Goal: Task Accomplishment & Management: Manage account settings

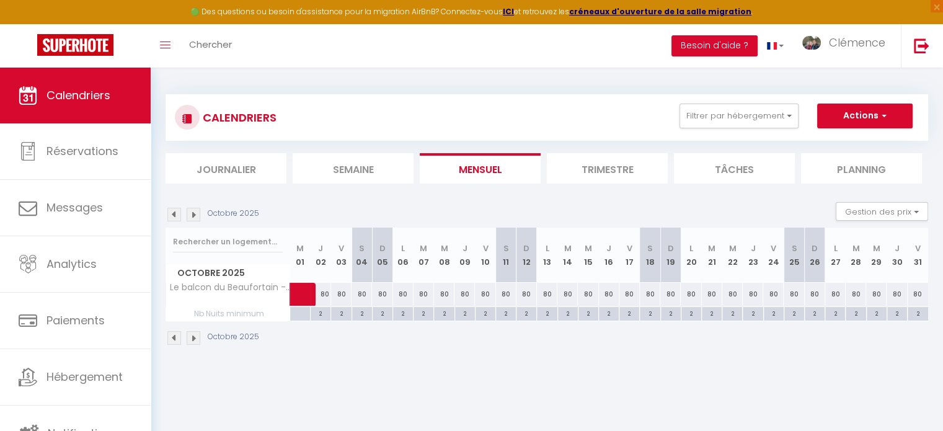
click at [170, 218] on img at bounding box center [174, 215] width 14 height 14
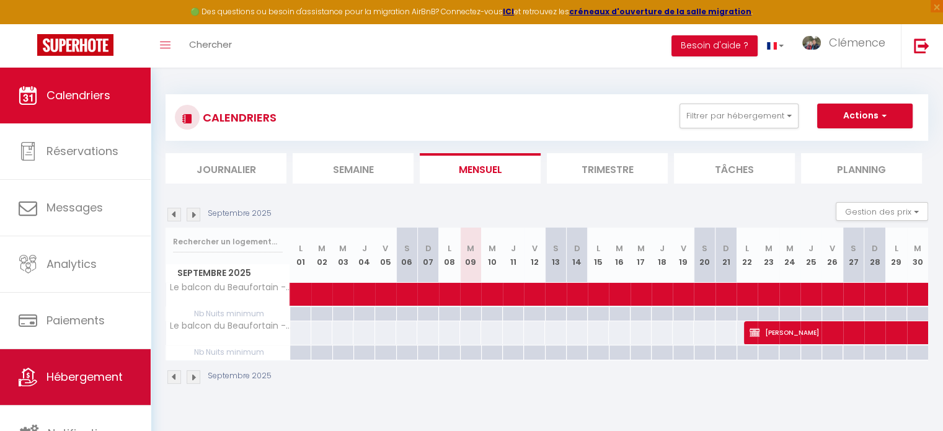
scroll to position [3, 0]
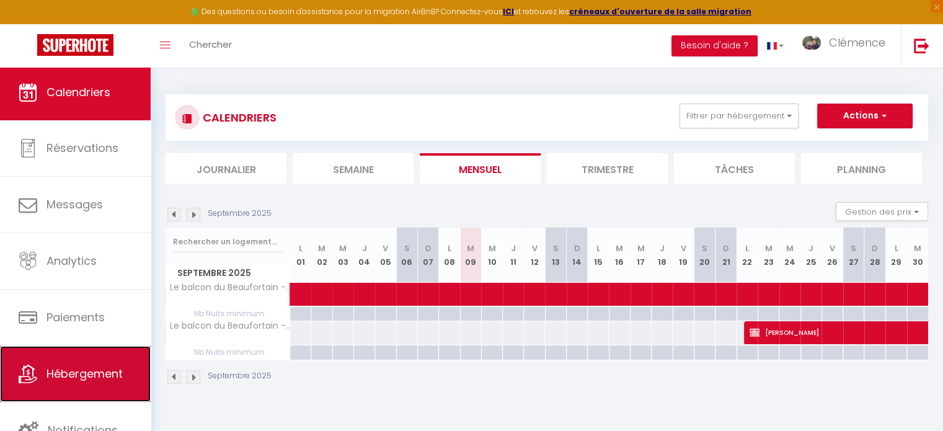
click at [76, 367] on span "Hébergement" at bounding box center [84, 373] width 76 height 15
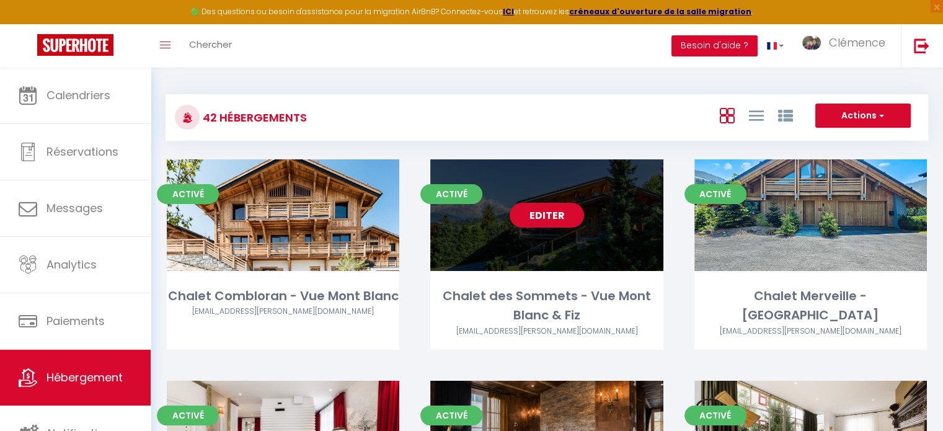
click at [548, 213] on link "Editer" at bounding box center [546, 215] width 74 height 25
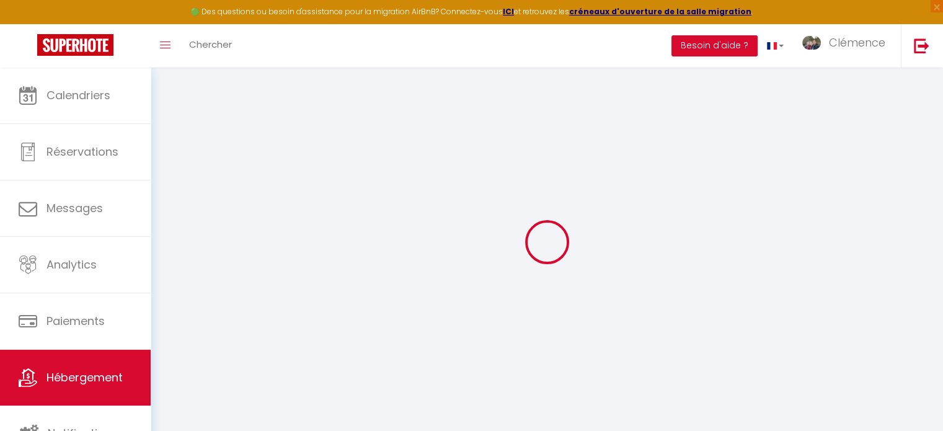
select select "4511-1504354832409682806"
select select "+ 15 %"
select select "+ 22 %"
select select "+ 12 %"
select select
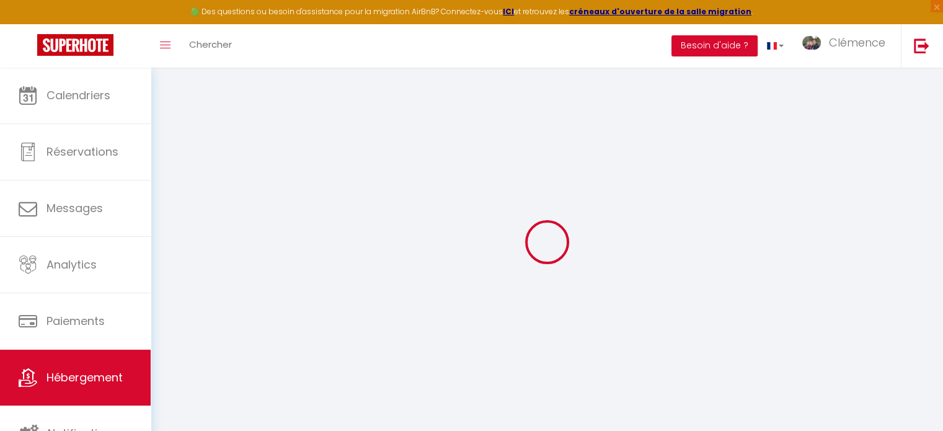
select select
checkbox input "false"
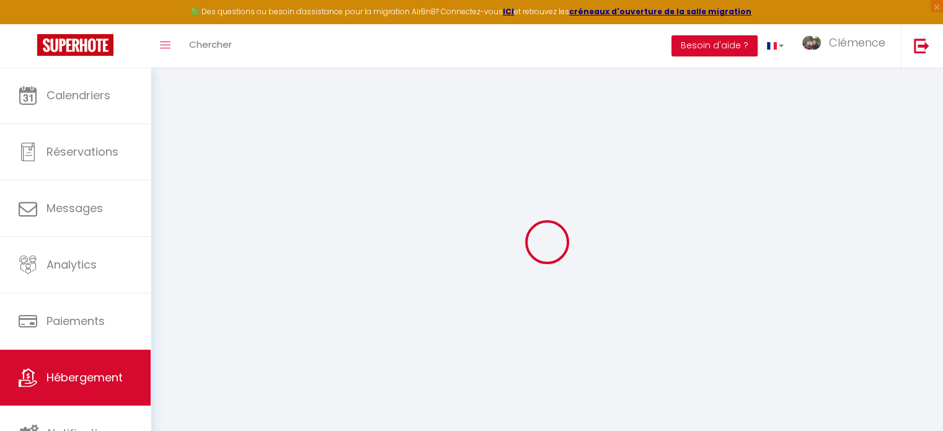
checkbox input "false"
select select
checkbox input "false"
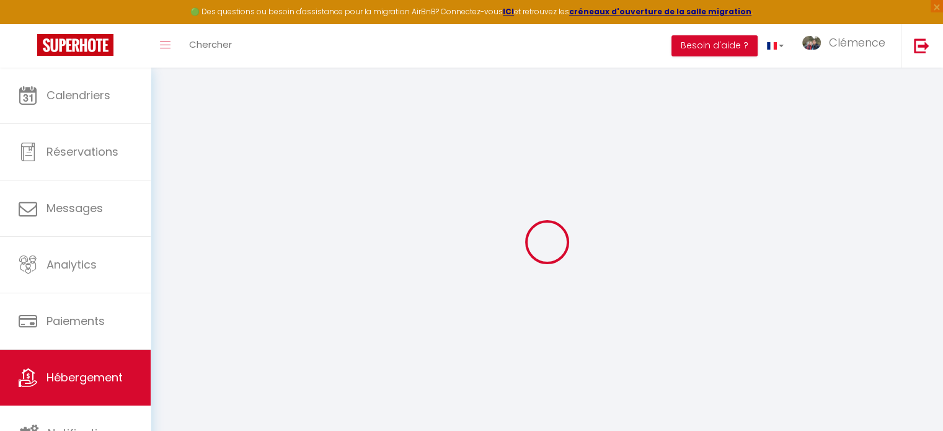
checkbox input "false"
select select
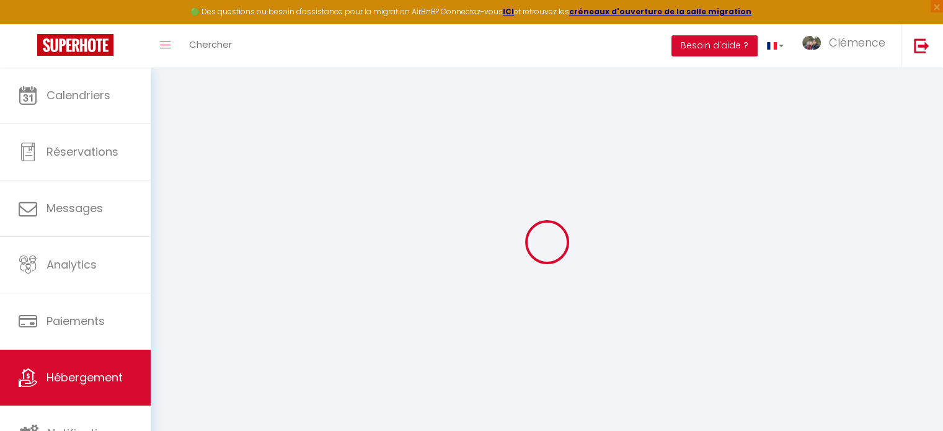
select select "365"
select select "EUR"
select select
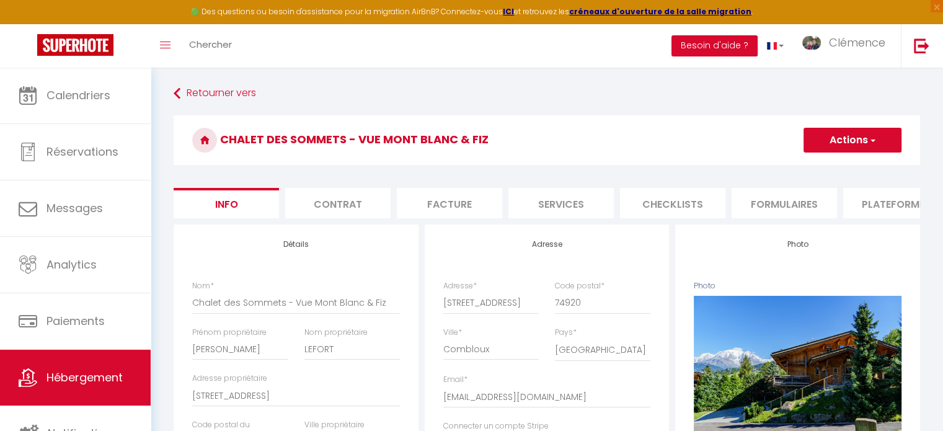
click at [857, 206] on li "Plateformes" at bounding box center [895, 203] width 105 height 30
select select
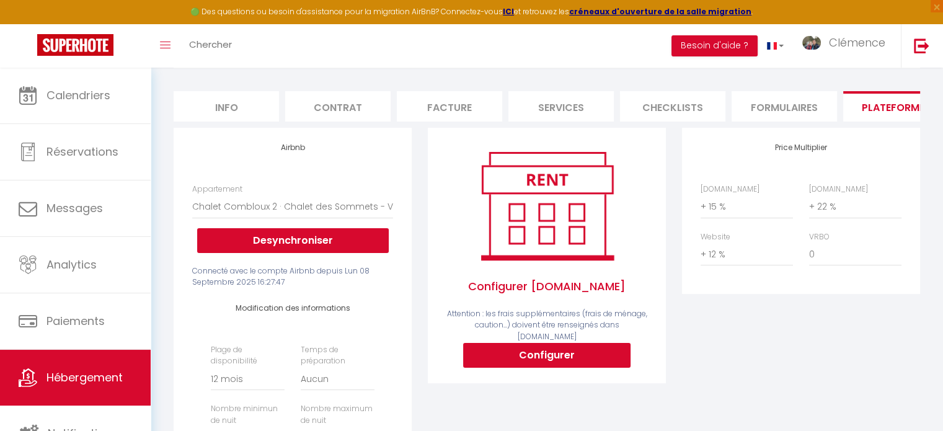
scroll to position [124, 0]
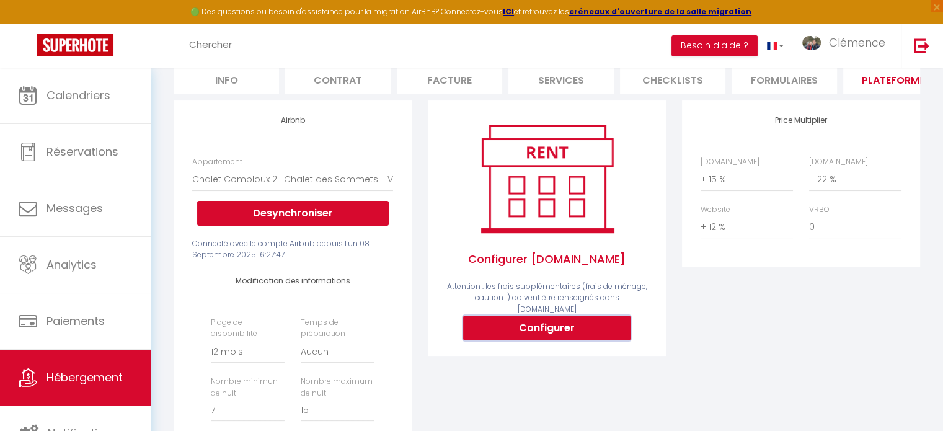
click at [550, 319] on button "Configurer" at bounding box center [546, 327] width 167 height 25
select select
type input "[EMAIL_ADDRESS][DOMAIN_NAME]"
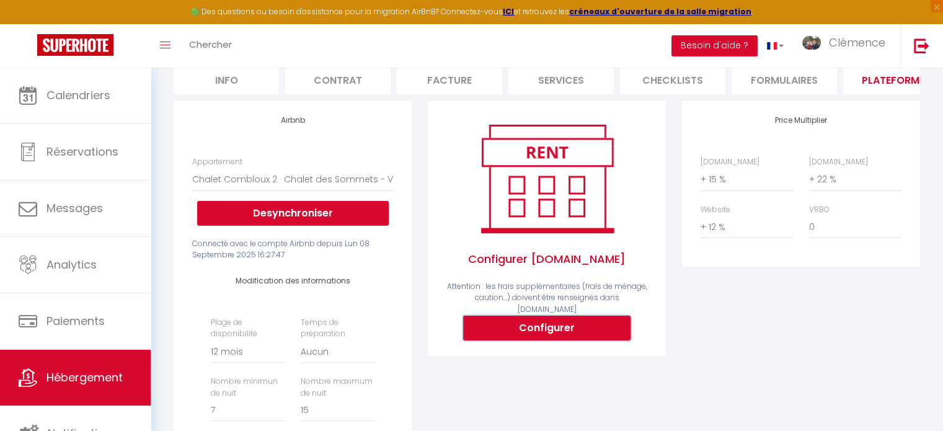
type input "[EMAIL_ADDRESS][DOMAIN_NAME]"
select select
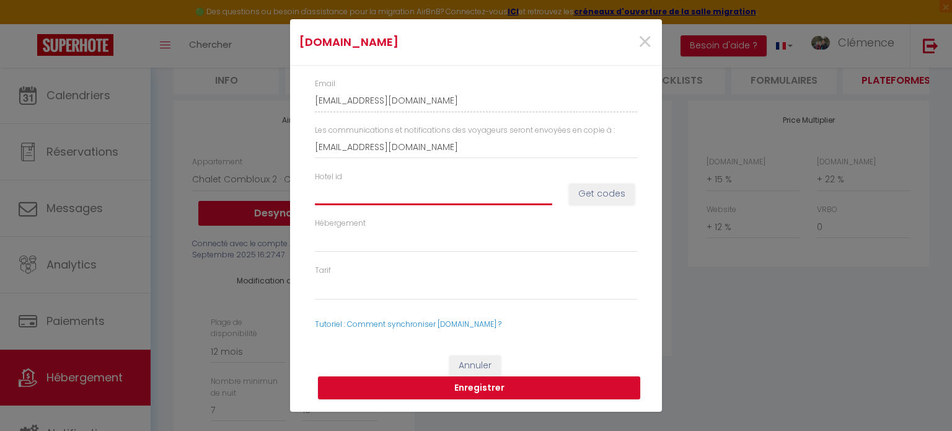
click at [367, 190] on input "Hotel id" at bounding box center [433, 193] width 237 height 22
paste input "14911013"
type input "14911013"
select select
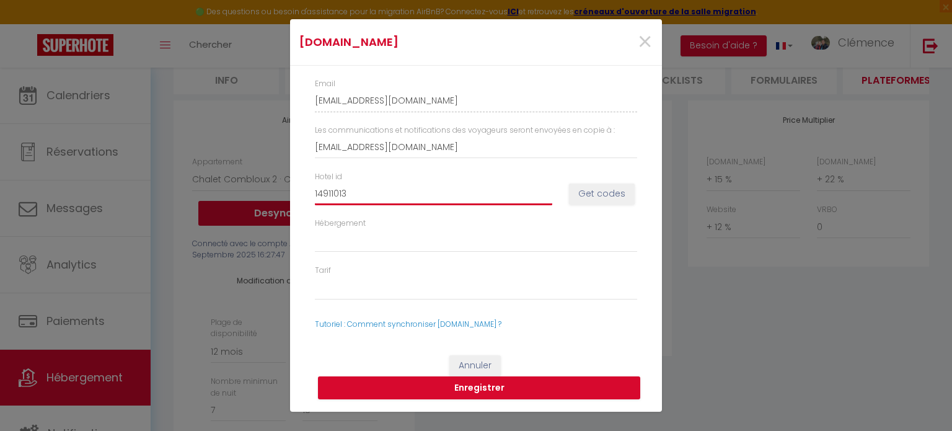
select select
type input "14911013"
click at [605, 195] on button "Get codes" at bounding box center [602, 193] width 66 height 21
select select
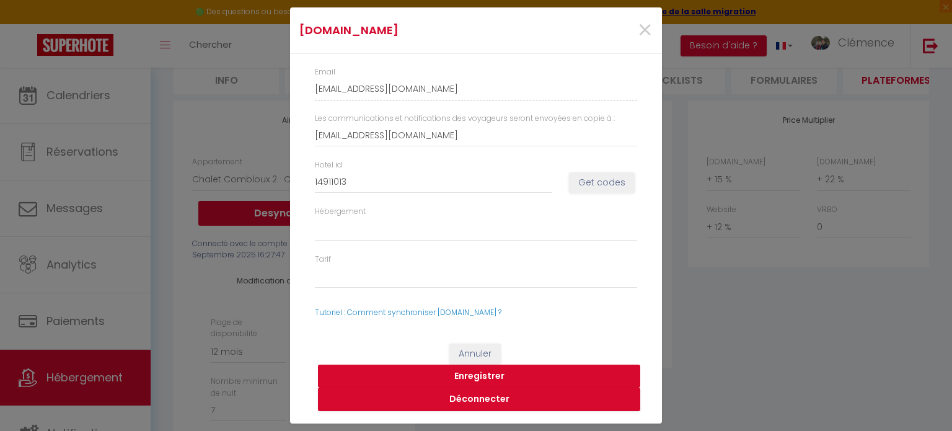
click at [483, 377] on button "Enregistrer" at bounding box center [479, 376] width 322 height 24
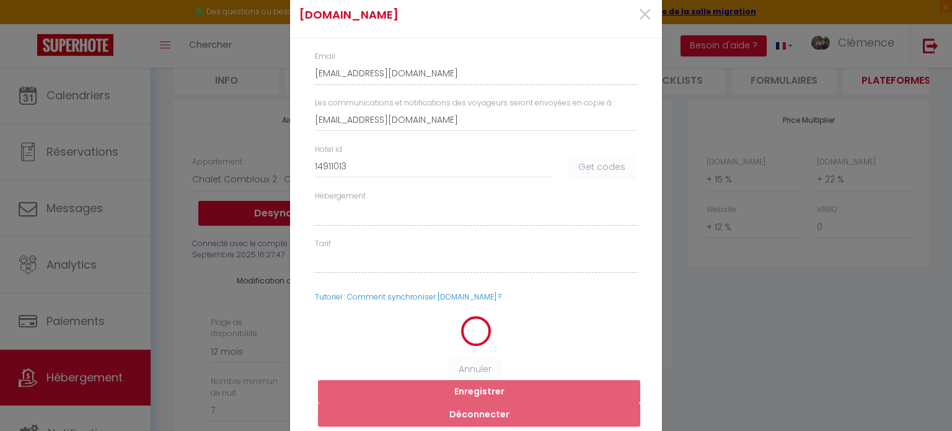
select select
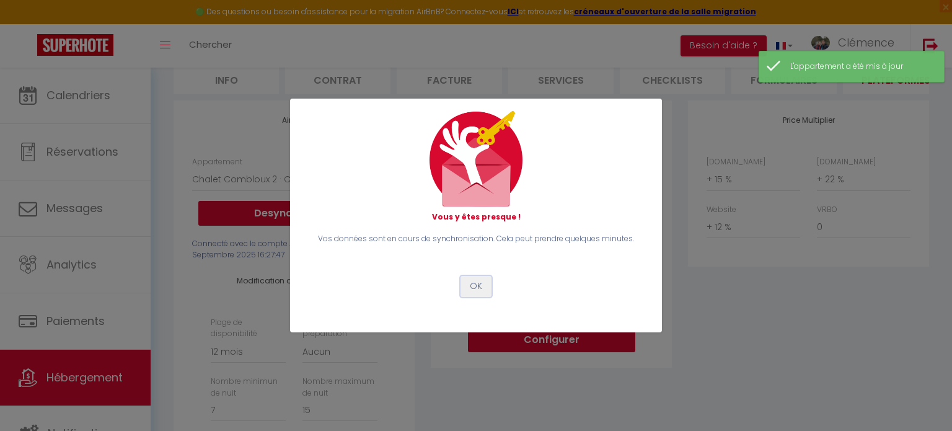
click at [474, 287] on button "OK" at bounding box center [475, 286] width 31 height 21
